Goal: Information Seeking & Learning: Learn about a topic

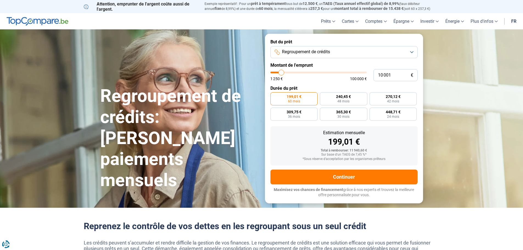
type input "8 500"
type input "8500"
type input "8 750"
type input "8750"
type input "10 000"
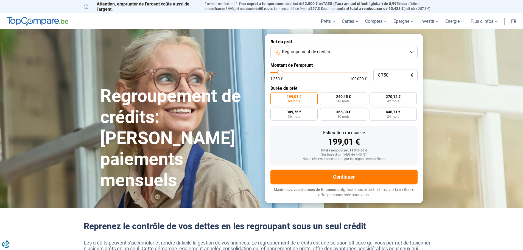
type input "10000"
type input "10 500"
type input "10500"
type input "11 500"
type input "11500"
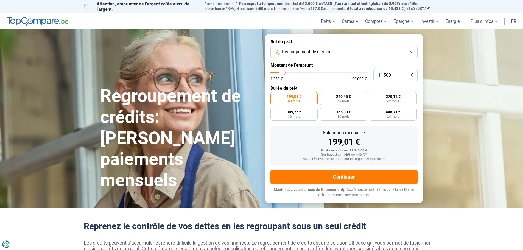
type input "12 750"
type input "12750"
type input "13 500"
type input "13500"
type input "15 000"
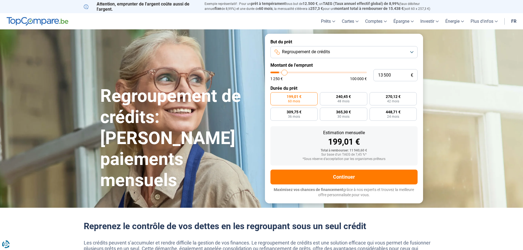
type input "15000"
type input "16 250"
type input "16250"
type input "18 750"
type input "18750"
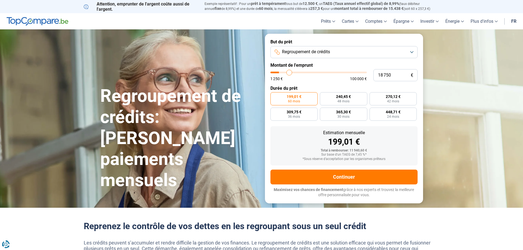
type input "19 750"
type input "19750"
type input "20 750"
type input "20750"
type input "21 500"
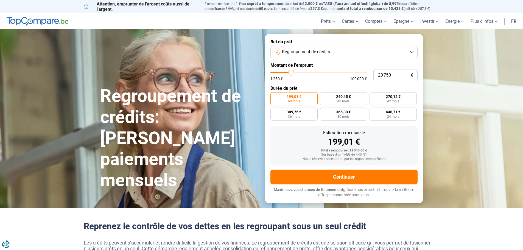
type input "21500"
type input "23 000"
type input "23000"
type input "24 500"
type input "24500"
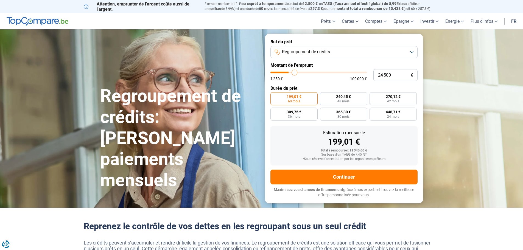
type input "26 500"
type input "26500"
type input "27 750"
type input "27750"
type input "29 500"
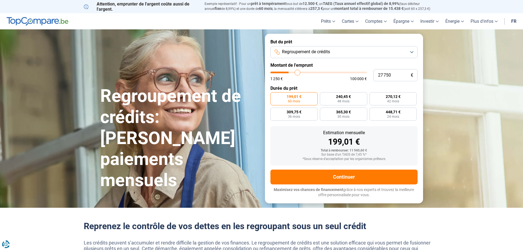
type input "29500"
type input "30 750"
type input "30750"
type input "32 000"
type input "32000"
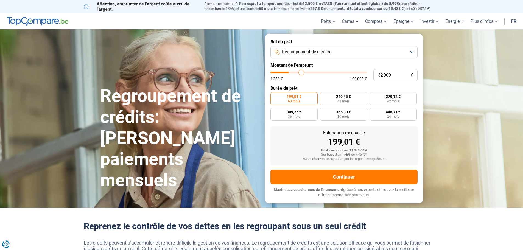
type input "33 250"
type input "33250"
type input "34 750"
type input "34750"
type input "37 000"
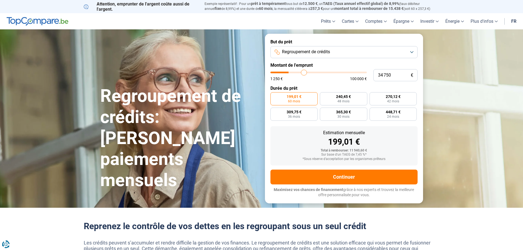
type input "37000"
type input "39 500"
type input "39500"
type input "42 500"
type input "42500"
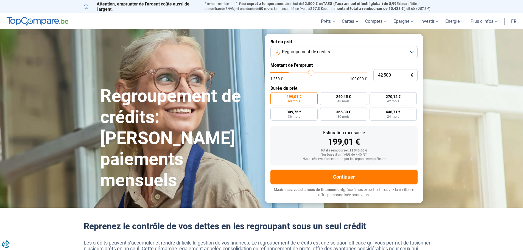
type input "45 500"
type input "45500"
type input "48 250"
type input "48250"
type input "50 250"
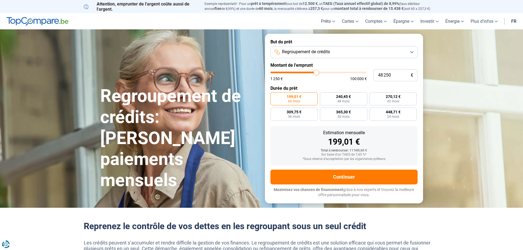
type input "50250"
type input "51 750"
type input "51750"
type input "52 750"
type input "52750"
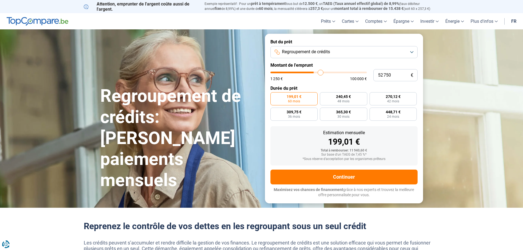
type input "53 500"
type input "53500"
type input "54 250"
type input "54250"
type input "55 000"
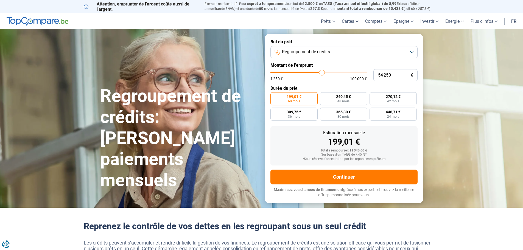
type input "55000"
type input "55 750"
type input "55750"
type input "57 250"
type input "57250"
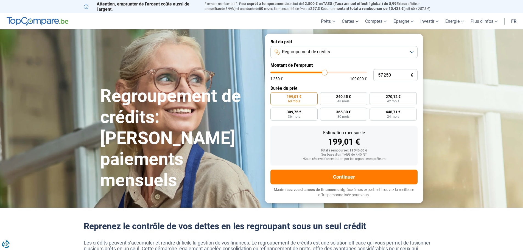
type input "59 000"
type input "59000"
type input "60 750"
type input "60750"
type input "62 000"
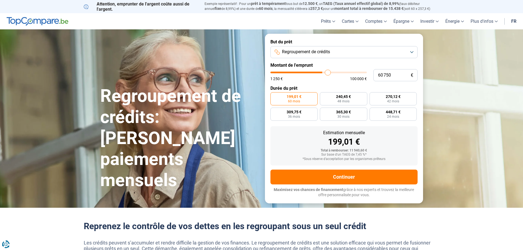
type input "62000"
type input "63 750"
type input "63750"
type input "66 250"
type input "66250"
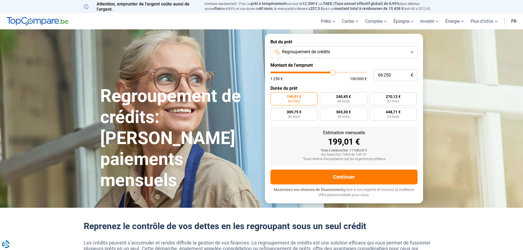
type input "67 750"
type input "67750"
type input "69 000"
type input "69000"
type input "69 750"
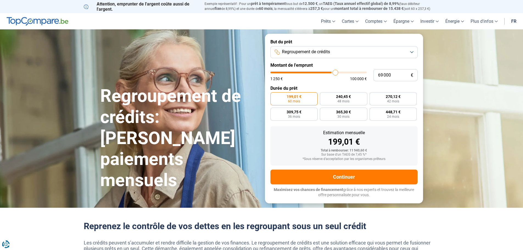
type input "69750"
type input "70 500"
type input "70500"
type input "71 000"
type input "71000"
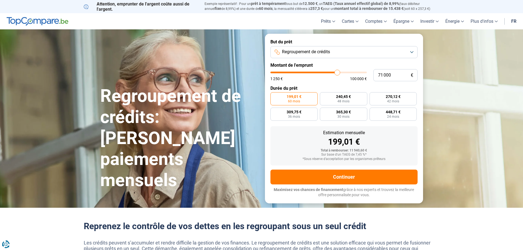
type input "71 250"
type input "71250"
type input "72 500"
type input "72500"
type input "74 000"
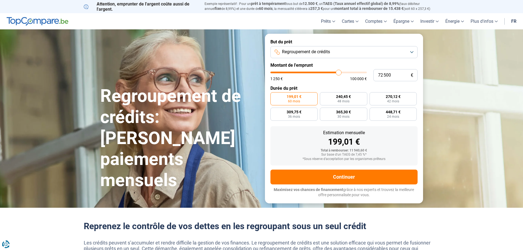
type input "74000"
type input "75 250"
type input "75250"
type input "76 500"
type input "76500"
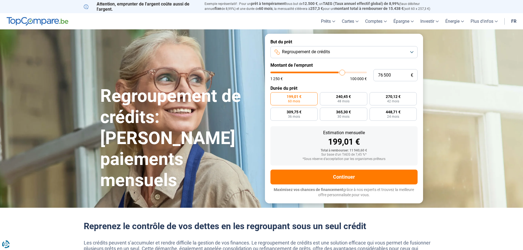
type input "76 750"
type input "76750"
type input "77 000"
type input "77000"
type input "77 750"
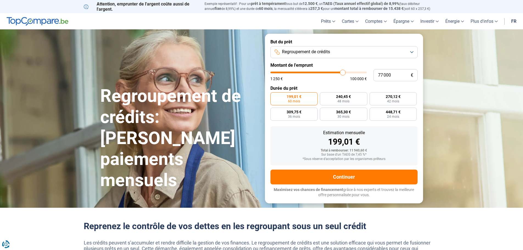
type input "77750"
type input "78 000"
type input "78000"
type input "78 250"
type input "78250"
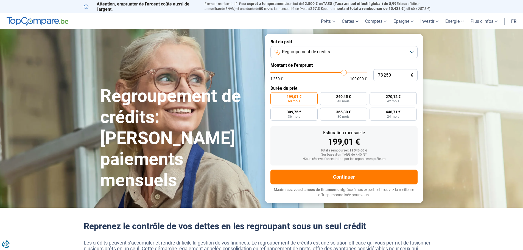
type input "78 500"
type input "78500"
type input "78 750"
type input "78750"
type input "79 250"
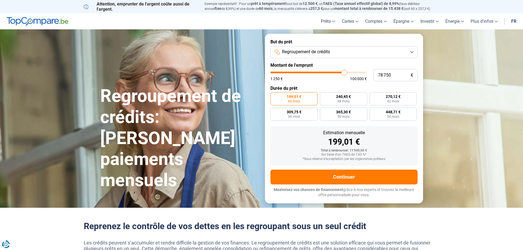
type input "79250"
type input "78 750"
type input "78750"
type input "78 500"
type input "78500"
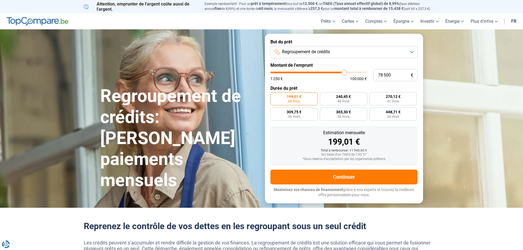
type input "78 250"
type input "78250"
type input "78 000"
type input "78000"
type input "77 750"
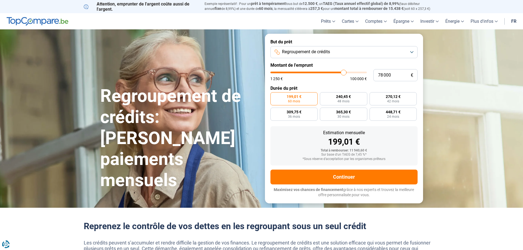
type input "77750"
type input "77 000"
type input "77000"
type input "76 750"
type input "76750"
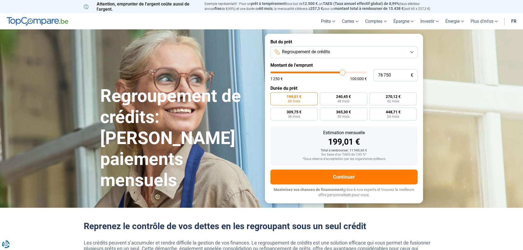
type input "76 500"
type input "76500"
type input "75 750"
type input "75750"
type input "75 500"
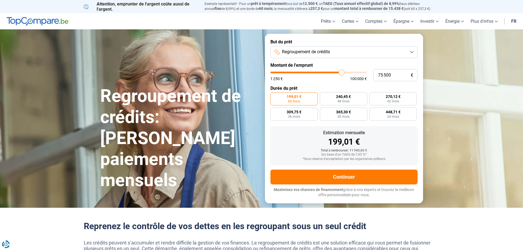
type input "75500"
type input "75 250"
type input "75250"
type input "74 750"
type input "74750"
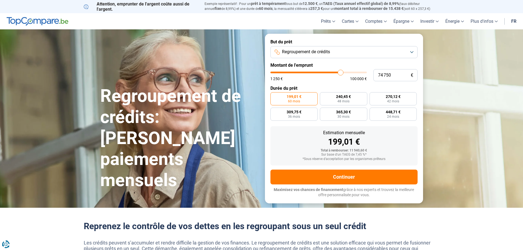
type input "75 250"
type input "75250"
type input "75 500"
type input "75500"
type input "76 250"
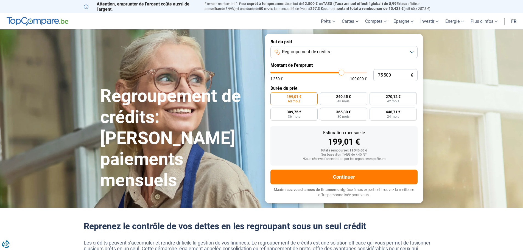
type input "76250"
type input "76 500"
type input "76500"
type input "76 750"
type input "76750"
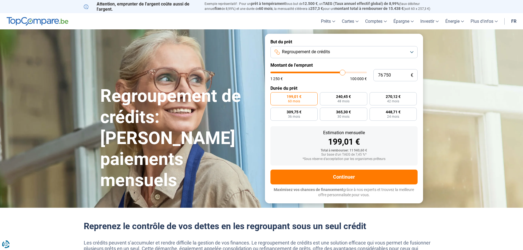
type input "77 000"
type input "77000"
type input "77 250"
type input "77250"
type input "77 750"
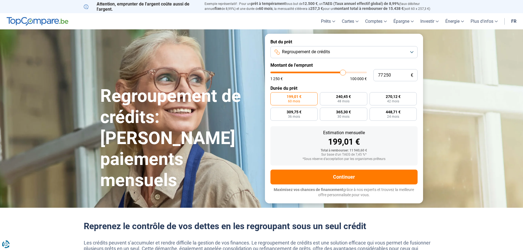
type input "77750"
type input "78 000"
type input "78000"
type input "78 250"
type input "78250"
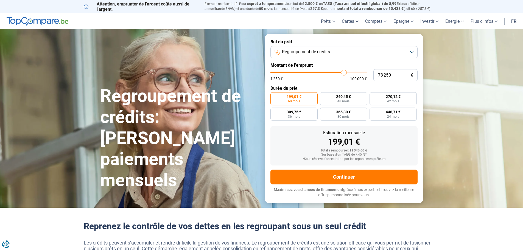
type input "78 500"
type input "78500"
type input "78 750"
type input "78750"
type input "79 250"
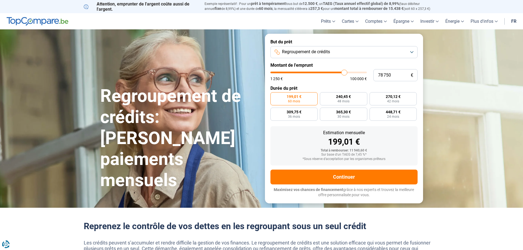
type input "79250"
type input "79 750"
type input "79750"
type input "80 000"
type input "80000"
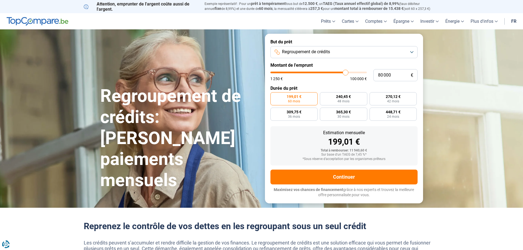
type input "80 250"
type input "80250"
type input "81 000"
type input "81000"
type input "80 250"
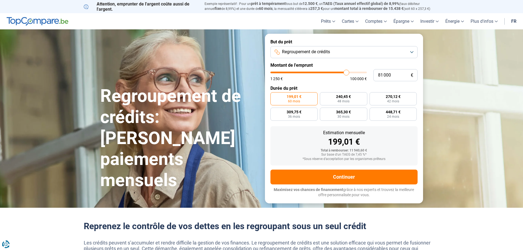
type input "80250"
type input "80 000"
type input "80000"
type input "79 750"
type input "79750"
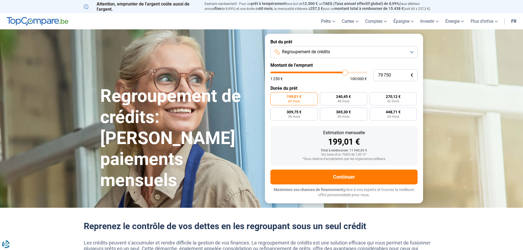
type input "79 500"
type input "79500"
type input "79 750"
type input "79750"
type input "80 000"
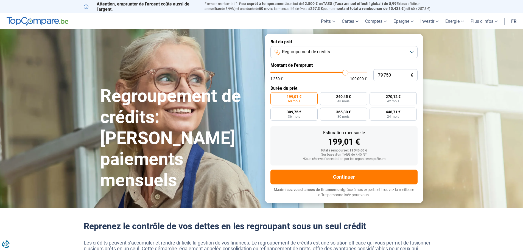
type input "80000"
type input "80 250"
drag, startPoint x: 280, startPoint y: 73, endPoint x: 345, endPoint y: 80, distance: 65.9
type input "80250"
click at [345, 73] on input "range" at bounding box center [318, 73] width 96 height 2
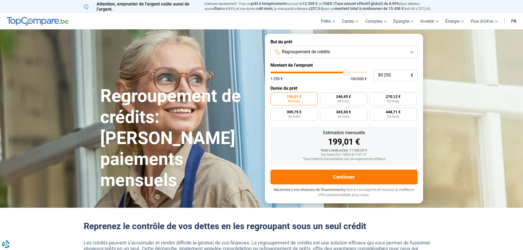
radio input "false"
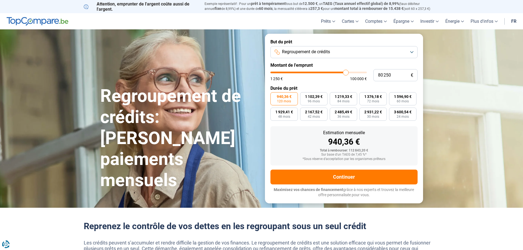
click at [288, 100] on span "120 mois" at bounding box center [284, 101] width 14 height 3
click at [274, 96] on input "940,36 € 120 mois" at bounding box center [272, 94] width 4 height 4
